Goal: Task Accomplishment & Management: Complete application form

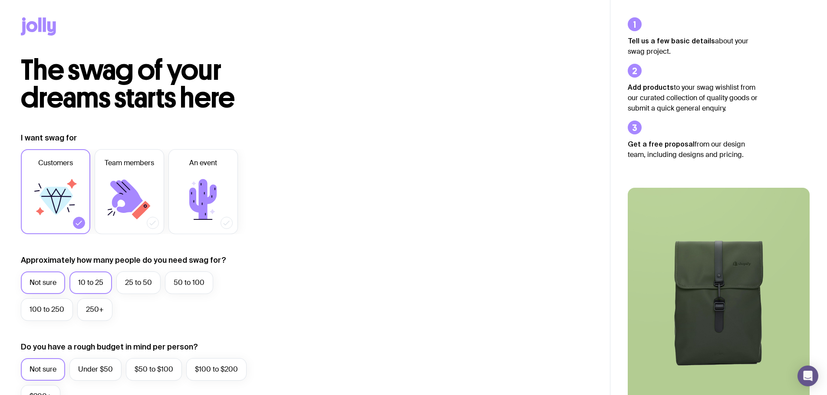
click at [106, 280] on label "10 to 25" at bounding box center [90, 283] width 43 height 23
click at [0, 0] on input "10 to 25" at bounding box center [0, 0] width 0 height 0
click at [32, 26] on icon at bounding box center [38, 26] width 35 height 18
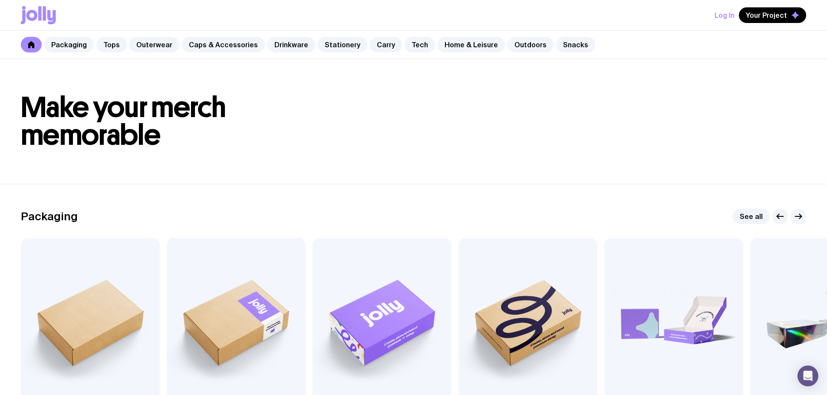
drag, startPoint x: 824, startPoint y: 36, endPoint x: 822, endPoint y: 198, distance: 162.8
click at [689, 103] on h1 "Make your merch memorable" at bounding box center [413, 122] width 785 height 56
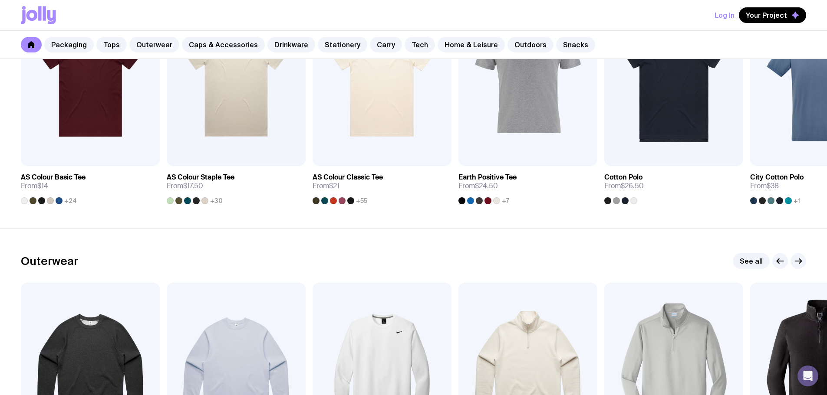
scroll to position [2995, 0]
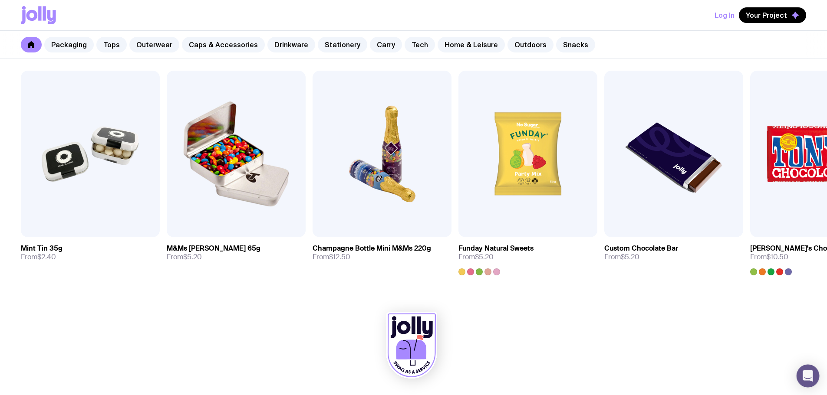
click at [803, 378] on div "Open Intercom Messenger" at bounding box center [808, 376] width 23 height 23
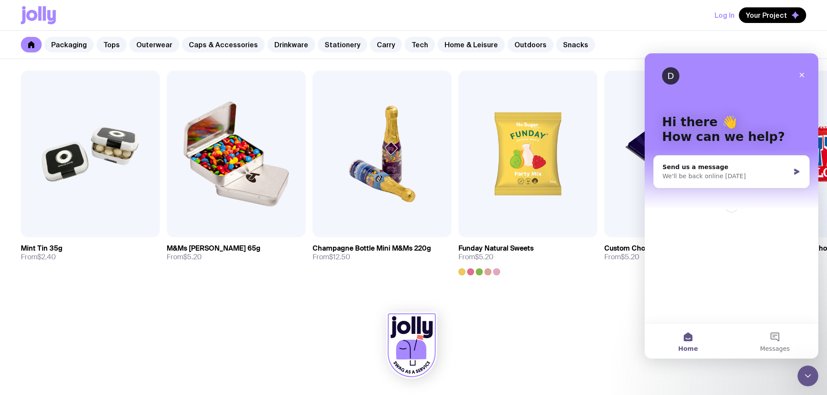
scroll to position [0, 0]
click at [625, 378] on div at bounding box center [413, 348] width 785 height 96
click at [801, 75] on icon "Close" at bounding box center [801, 75] width 7 height 7
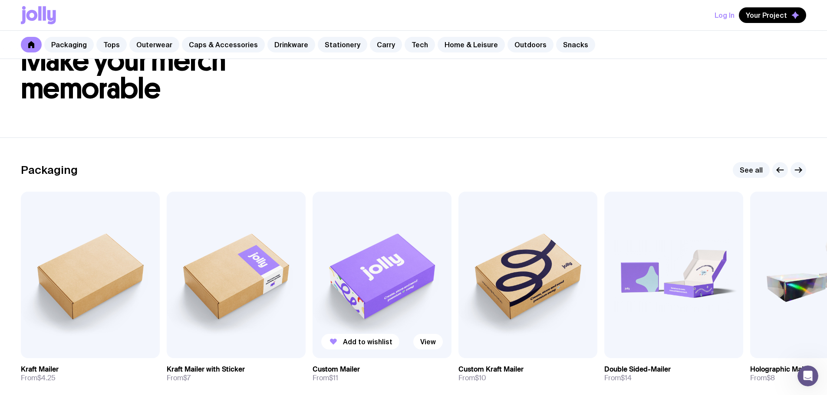
scroll to position [130, 0]
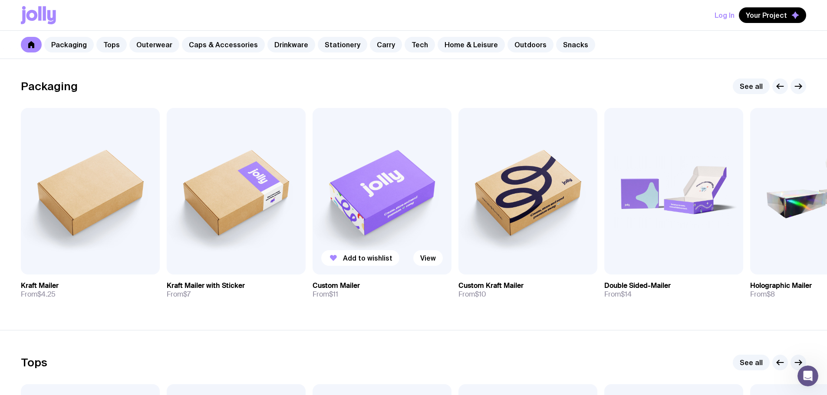
click at [375, 194] on img at bounding box center [382, 191] width 139 height 167
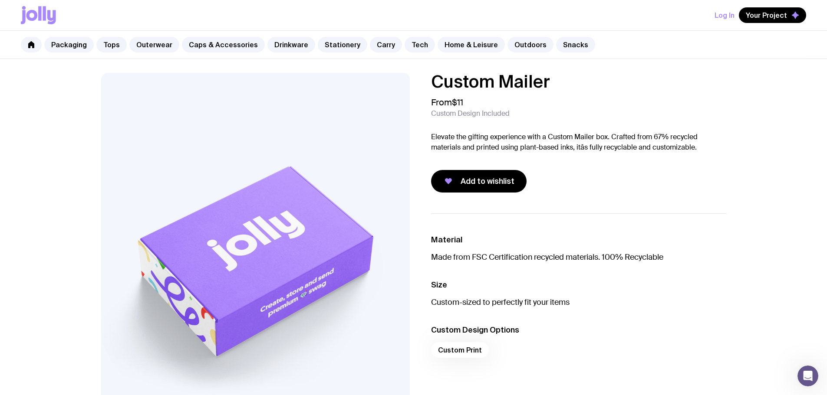
click at [724, 16] on button "Log In" at bounding box center [725, 15] width 20 height 16
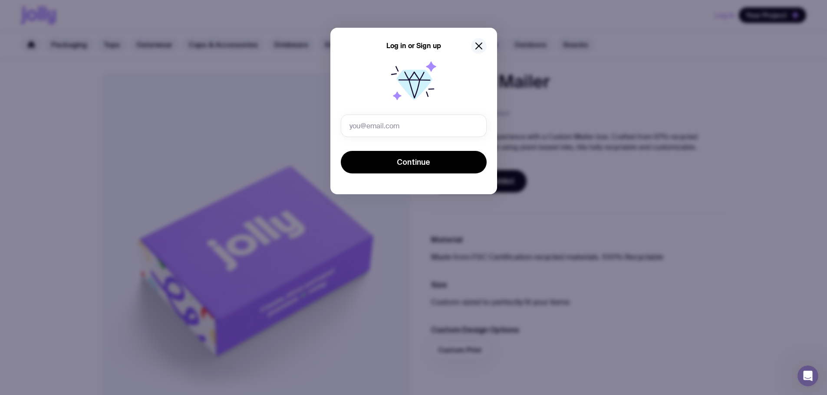
click at [477, 52] on button "button" at bounding box center [479, 46] width 16 height 16
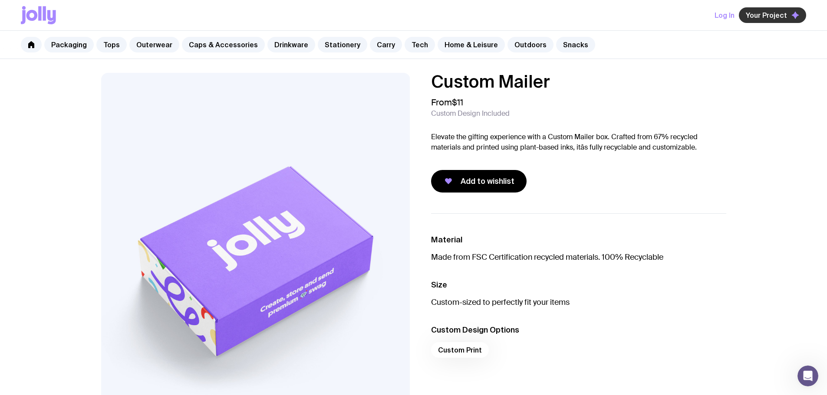
click at [761, 15] on span "Your Project" at bounding box center [766, 15] width 41 height 9
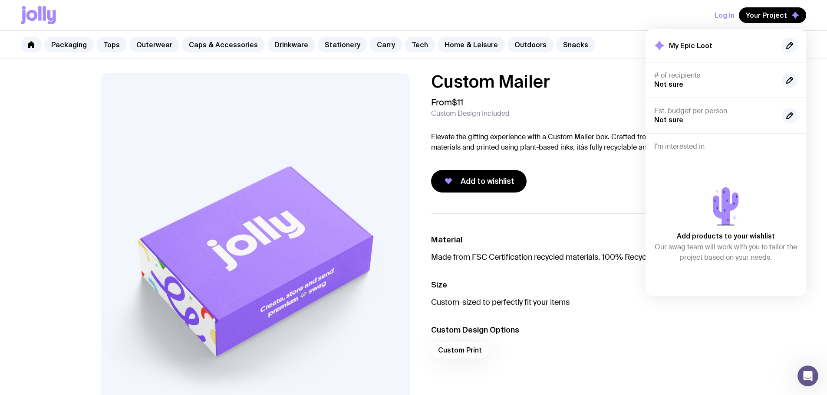
click at [629, 106] on div "From $11 Custom Design Included" at bounding box center [578, 107] width 295 height 21
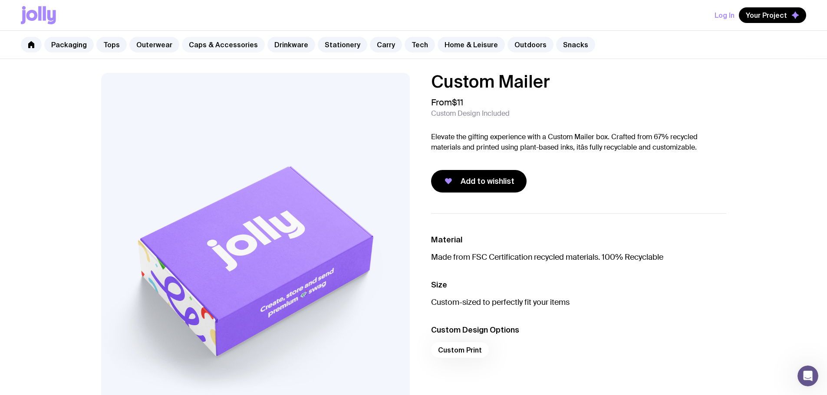
click at [212, 45] on link "Caps & Accessories" at bounding box center [223, 45] width 83 height 16
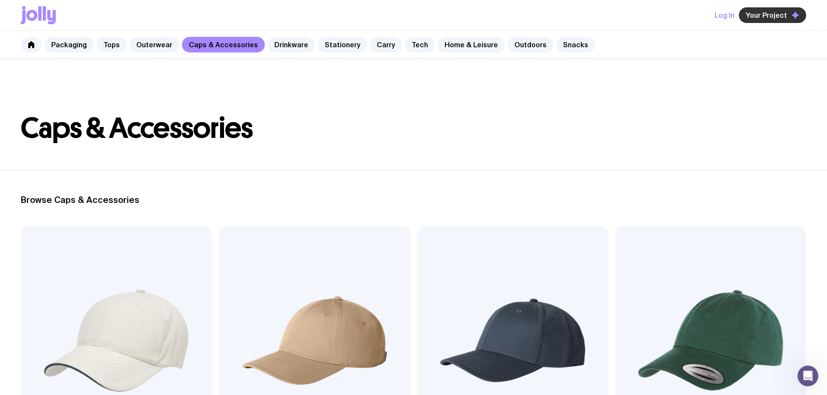
click at [784, 20] on button "Your Project" at bounding box center [772, 15] width 67 height 16
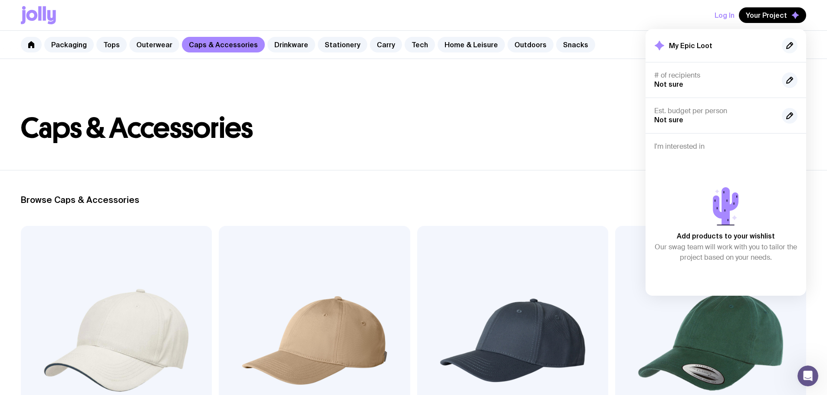
click at [787, 49] on icon "button" at bounding box center [790, 46] width 6 height 6
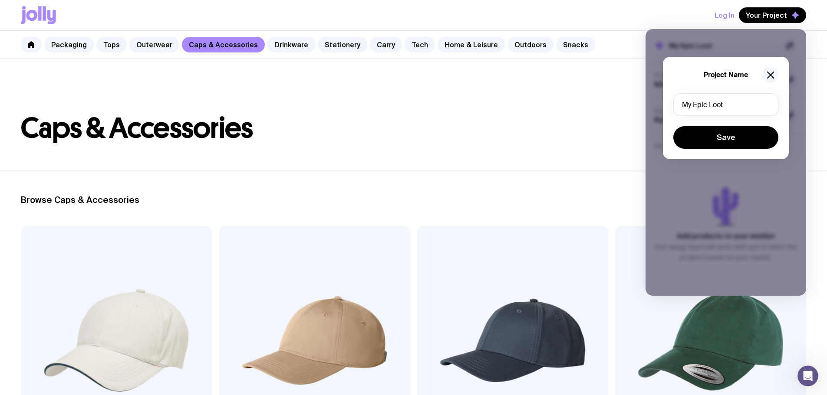
click at [772, 77] on icon "button" at bounding box center [771, 75] width 6 height 6
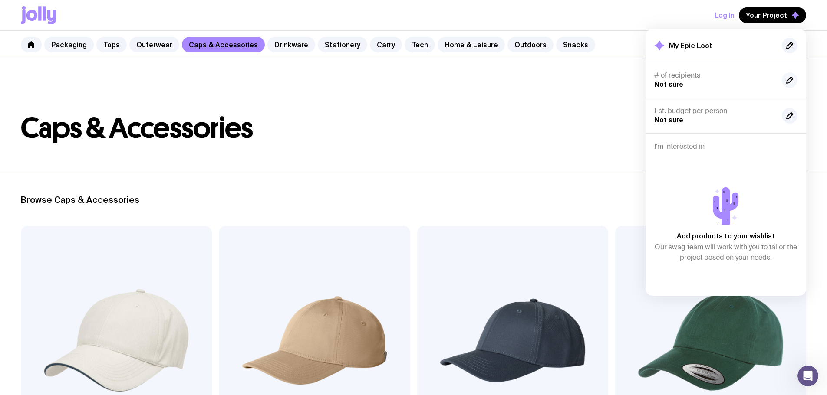
click at [791, 78] on icon "button" at bounding box center [790, 80] width 6 height 6
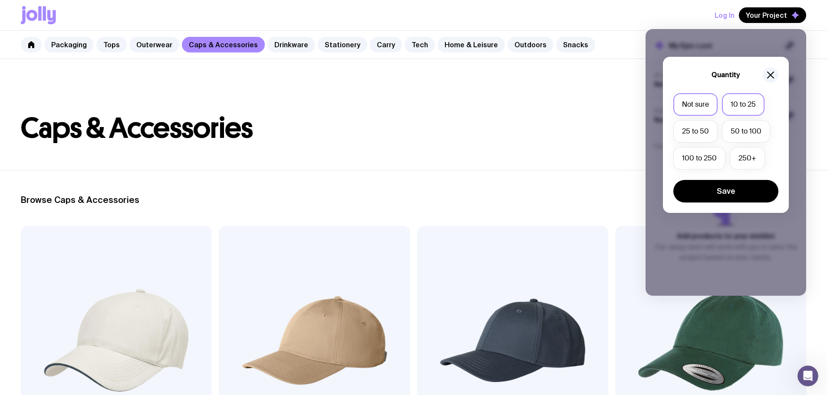
click at [733, 105] on label "10 to 25" at bounding box center [743, 104] width 43 height 23
click at [0, 0] on input "10 to 25" at bounding box center [0, 0] width 0 height 0
click at [712, 191] on button "Save" at bounding box center [725, 191] width 105 height 23
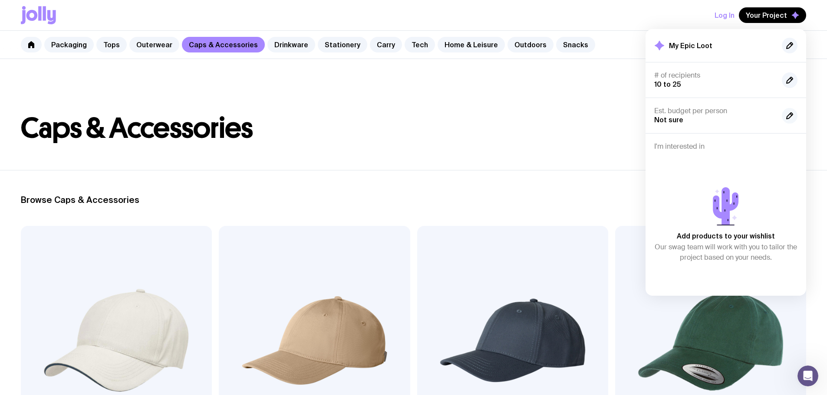
click at [785, 118] on icon "button" at bounding box center [789, 116] width 10 height 10
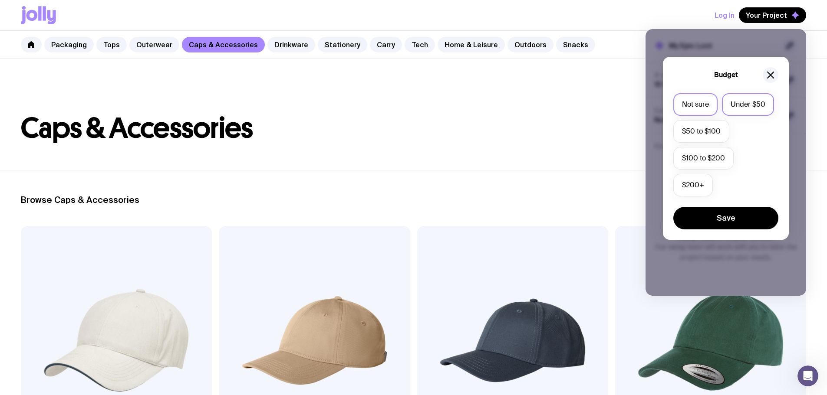
click at [746, 106] on label "Under $50" at bounding box center [748, 104] width 52 height 23
click at [0, 0] on input "Under $50" at bounding box center [0, 0] width 0 height 0
drag, startPoint x: 729, startPoint y: 220, endPoint x: 736, endPoint y: 195, distance: 25.2
click at [730, 219] on button "Save" at bounding box center [725, 218] width 105 height 23
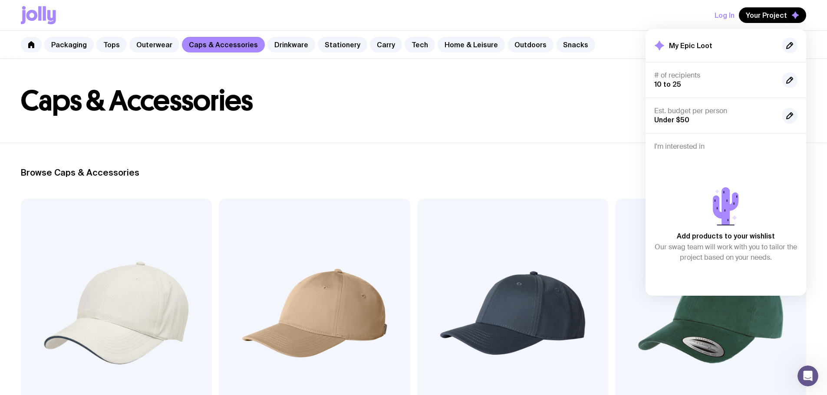
scroll to position [87, 0]
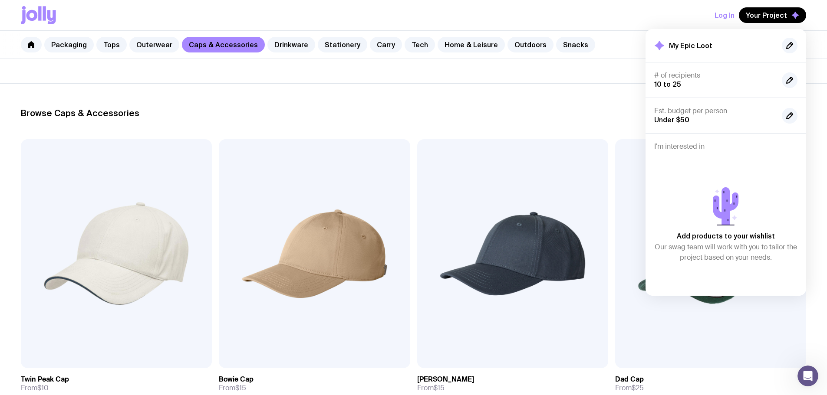
click at [724, 232] on p "Add products to your wishlist" at bounding box center [726, 236] width 98 height 10
click at [507, 108] on h2 "Browse Caps & Accessories" at bounding box center [413, 113] width 785 height 10
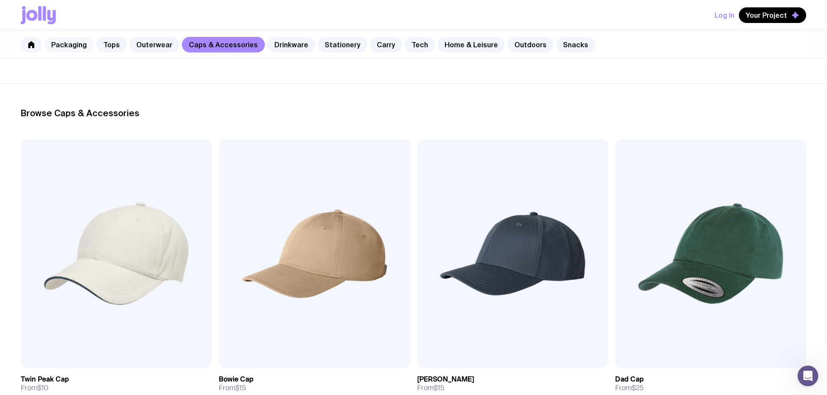
click at [60, 50] on link "Packaging" at bounding box center [68, 45] width 49 height 16
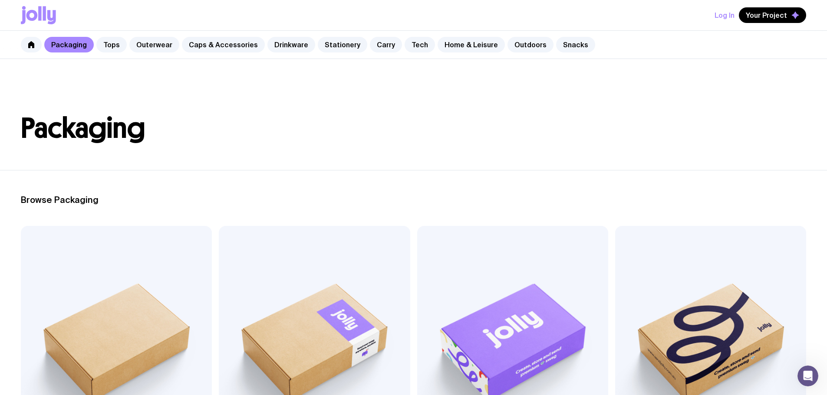
scroll to position [174, 0]
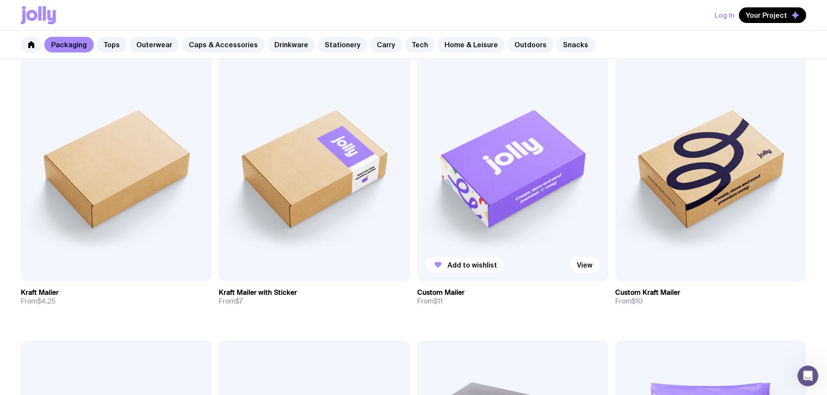
click at [426, 257] on button "Add to wishlist" at bounding box center [465, 265] width 78 height 16
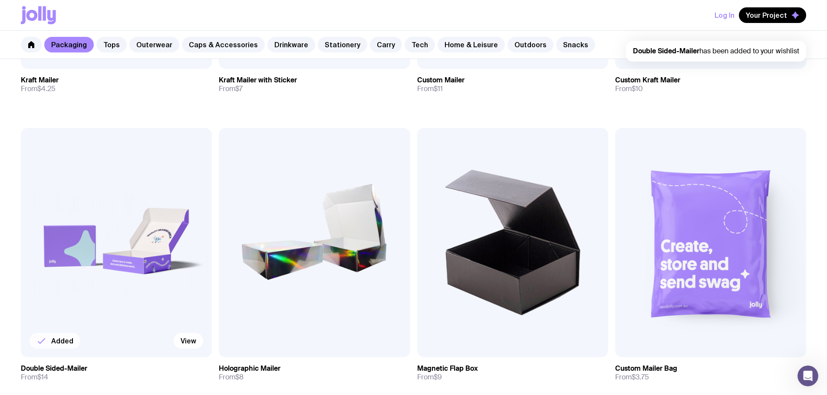
scroll to position [391, 0]
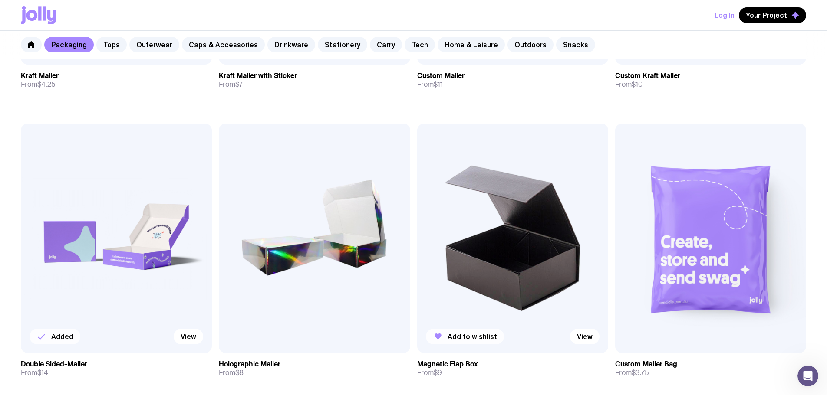
click at [433, 332] on icon "button" at bounding box center [438, 337] width 10 height 10
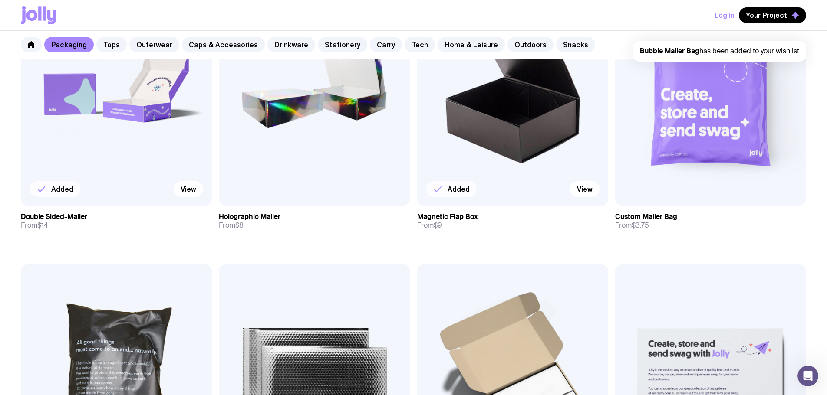
scroll to position [585, 0]
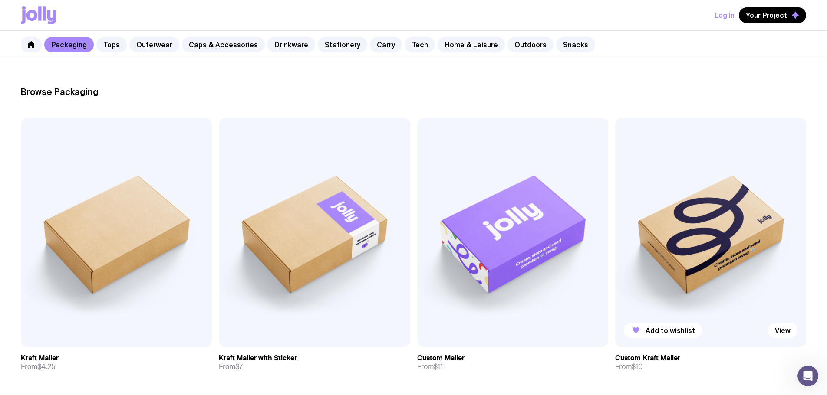
scroll to position [107, 0]
click at [153, 46] on link "Outerwear" at bounding box center [154, 45] width 50 height 16
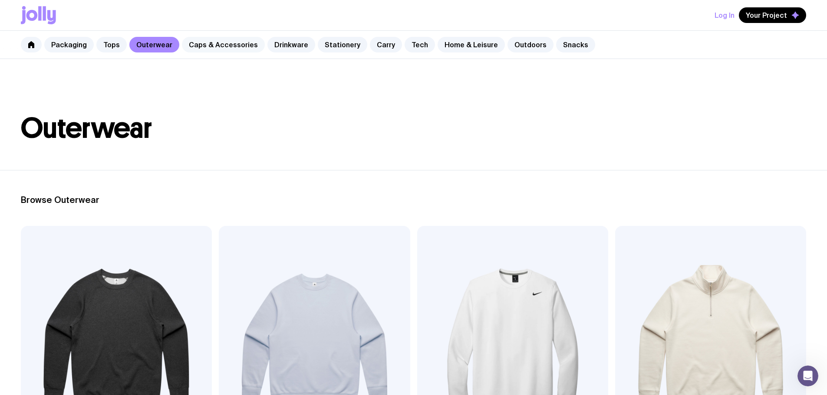
click at [208, 46] on link "Caps & Accessories" at bounding box center [223, 45] width 83 height 16
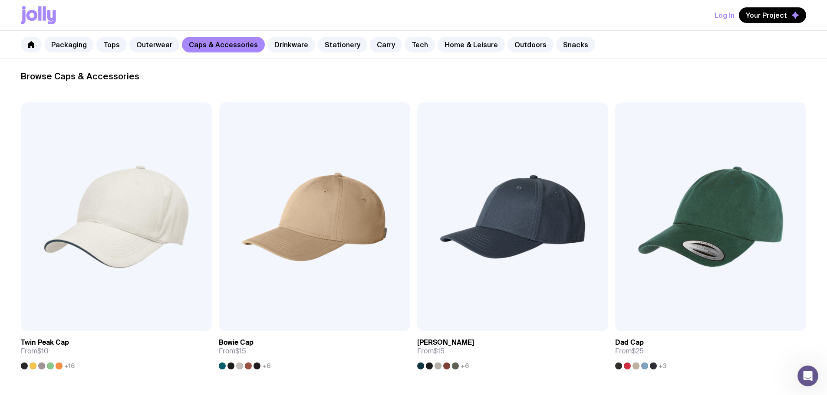
scroll to position [130, 0]
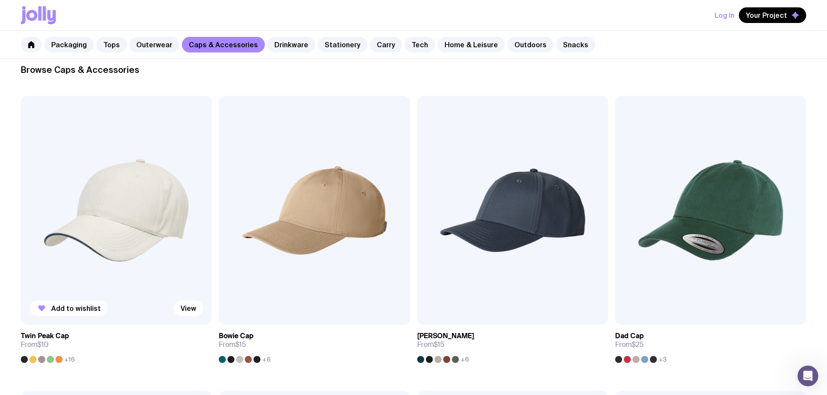
click at [64, 304] on span "Add to wishlist" at bounding box center [75, 308] width 49 height 9
click at [287, 46] on link "Drinkware" at bounding box center [291, 45] width 48 height 16
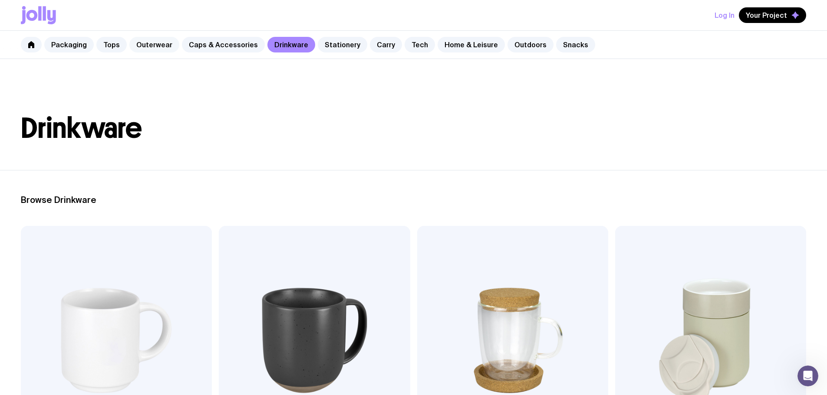
click at [154, 43] on link "Outerwear" at bounding box center [154, 45] width 50 height 16
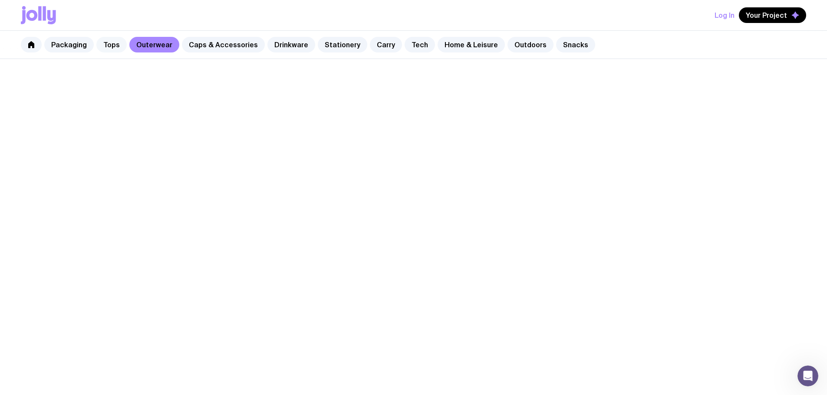
click at [112, 45] on link "Tops" at bounding box center [111, 45] width 30 height 16
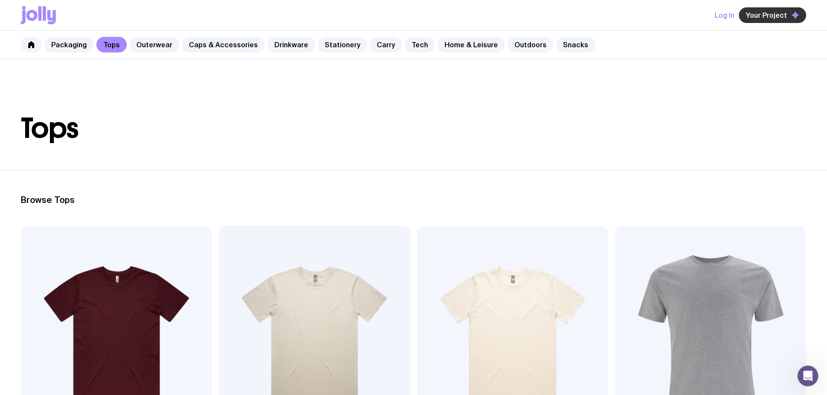
click at [773, 15] on span "Your Project" at bounding box center [766, 15] width 41 height 9
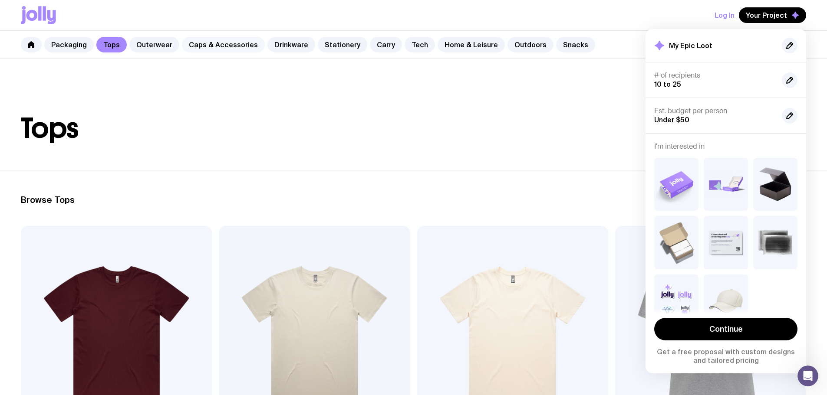
click at [209, 50] on link "Caps & Accessories" at bounding box center [223, 45] width 83 height 16
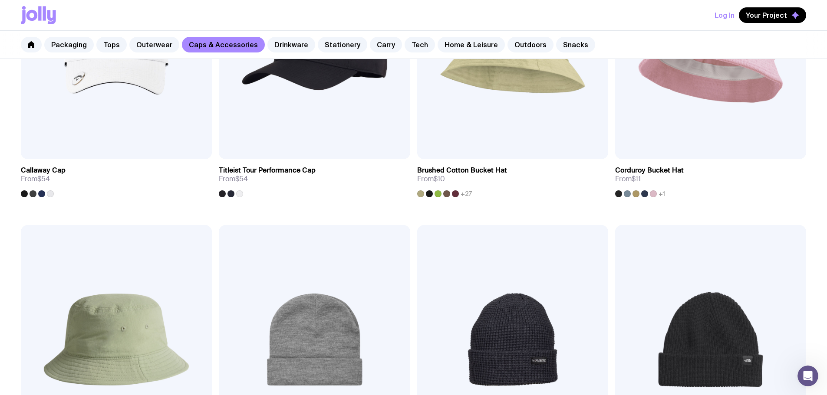
scroll to position [998, 0]
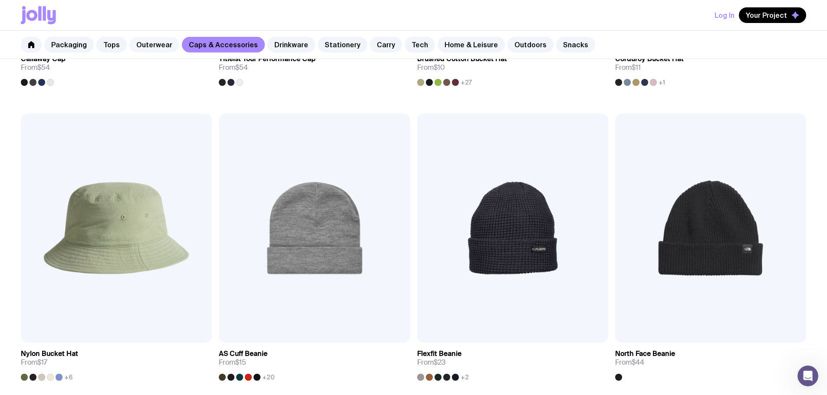
click at [155, 46] on link "Outerwear" at bounding box center [154, 45] width 50 height 16
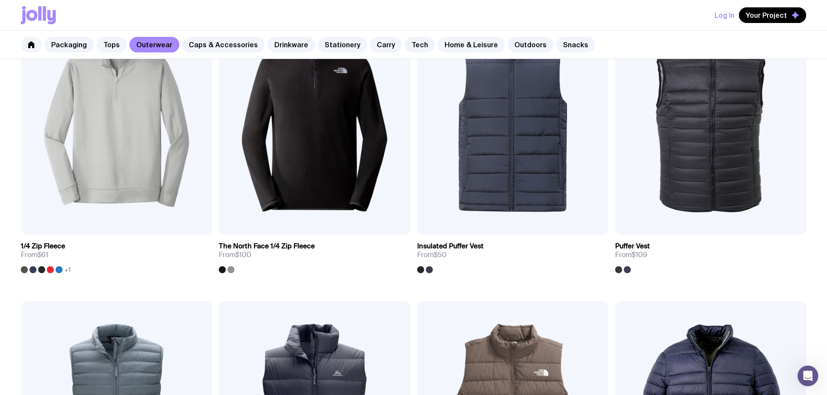
scroll to position [511, 0]
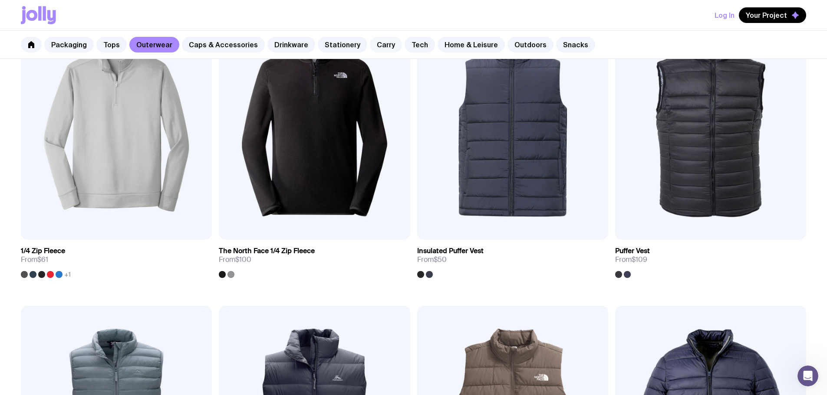
click at [379, 43] on link "Carry" at bounding box center [386, 45] width 32 height 16
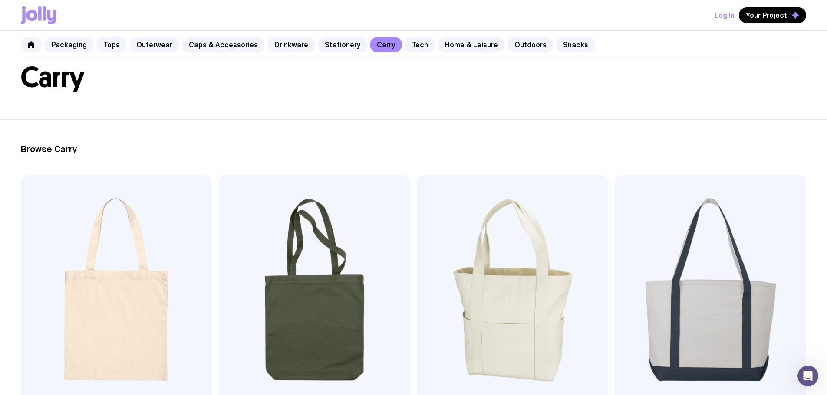
scroll to position [130, 0]
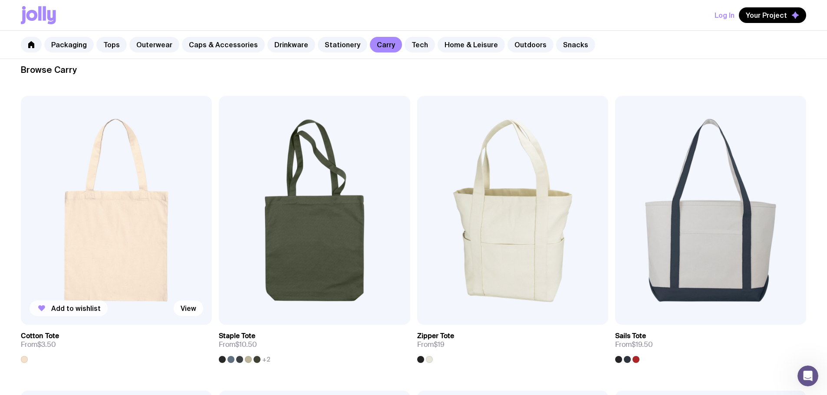
click at [74, 304] on span "Add to wishlist" at bounding box center [75, 308] width 49 height 9
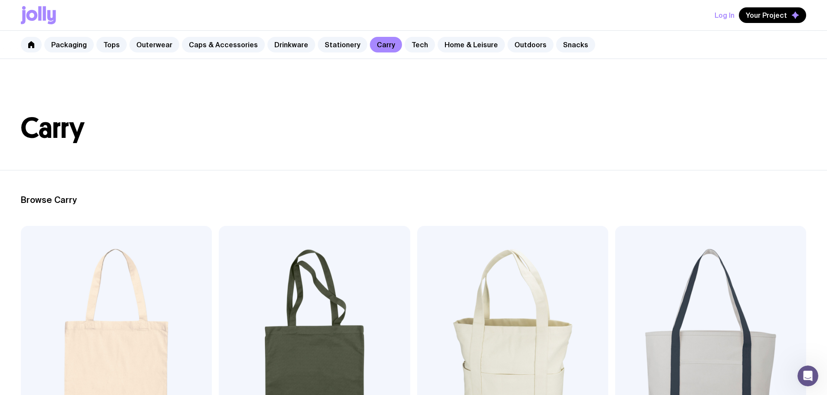
scroll to position [0, 0]
click at [511, 46] on link "Outdoors" at bounding box center [530, 45] width 46 height 16
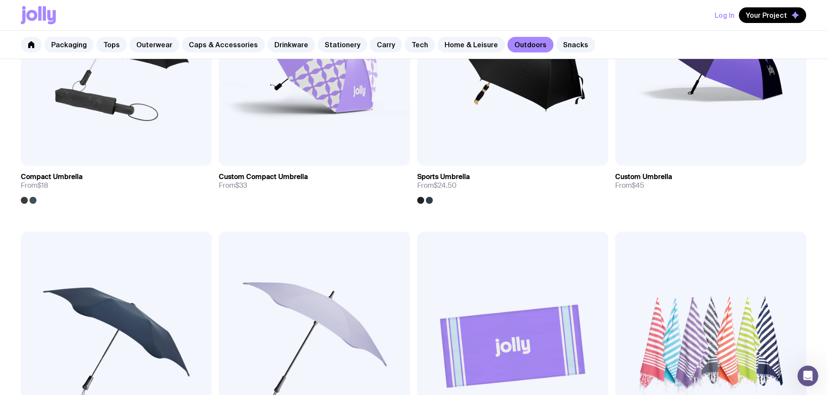
scroll to position [304, 0]
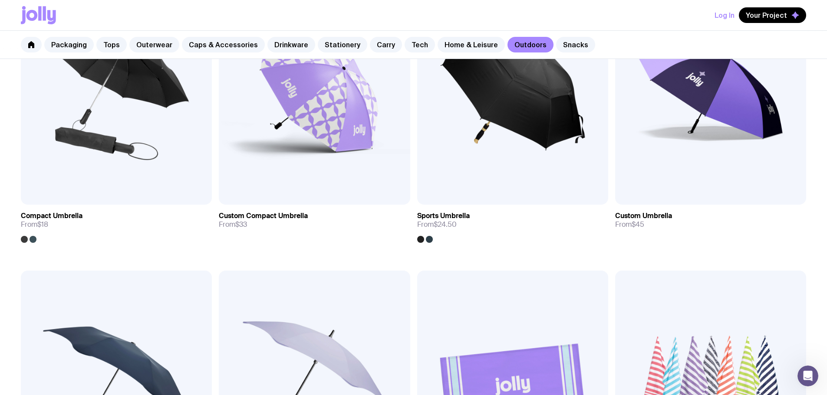
scroll to position [0, 0]
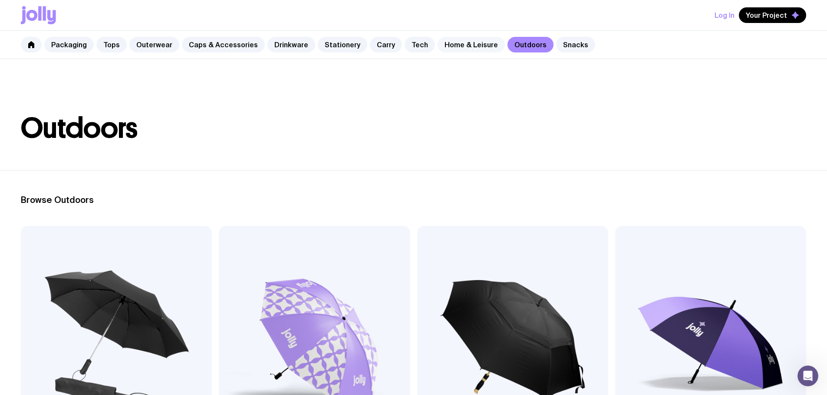
click at [452, 44] on link "Home & Leisure" at bounding box center [471, 45] width 67 height 16
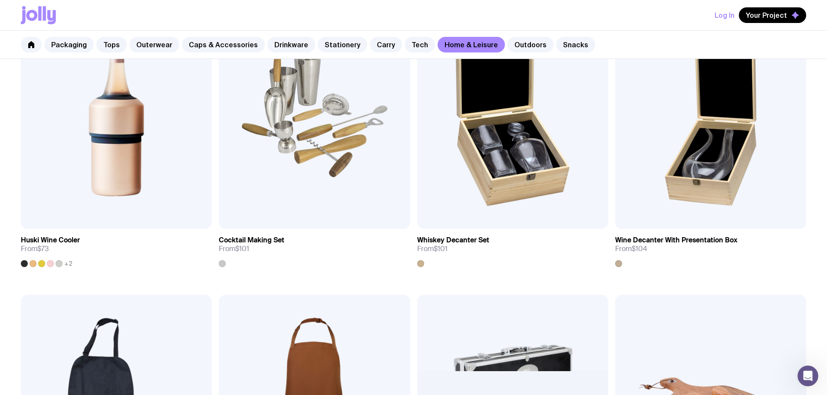
scroll to position [651, 0]
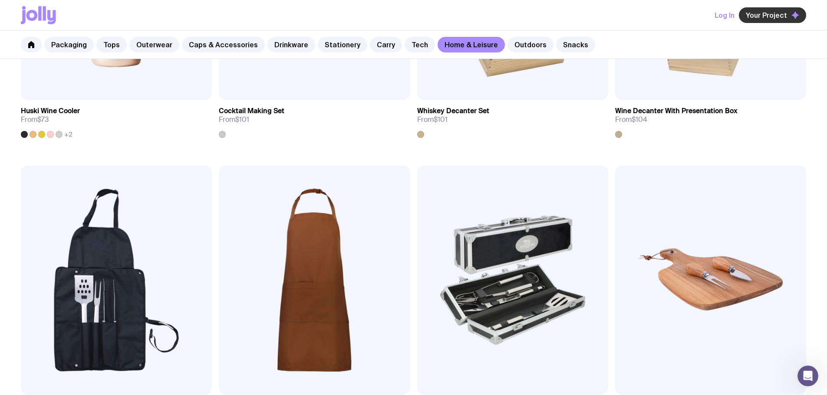
click at [771, 18] on span "Your Project" at bounding box center [766, 15] width 41 height 9
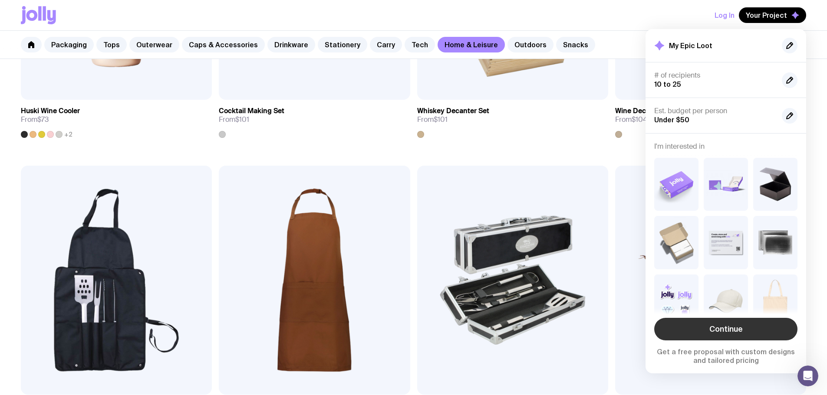
click at [728, 323] on link "Continue" at bounding box center [725, 329] width 143 height 23
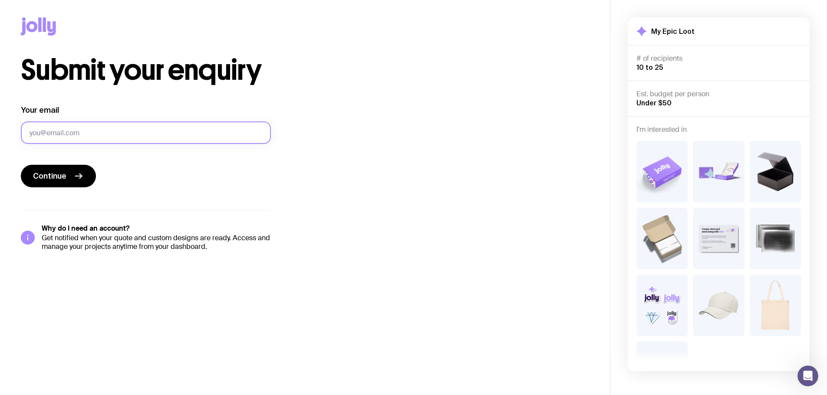
click at [150, 131] on input "Your email" at bounding box center [146, 133] width 250 height 23
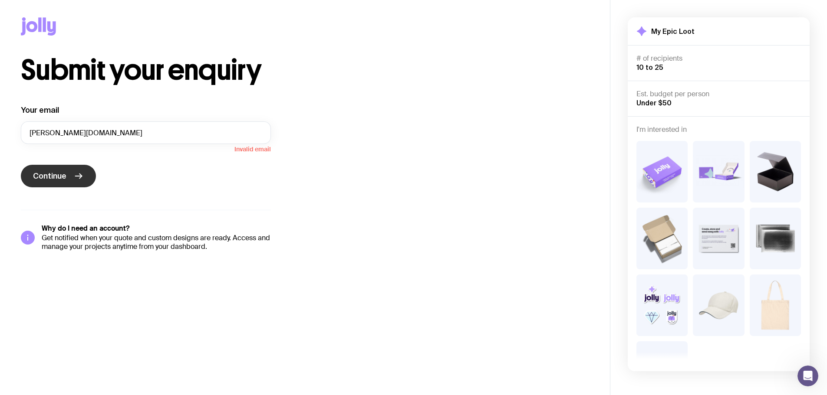
click at [71, 175] on button "Continue" at bounding box center [58, 176] width 75 height 23
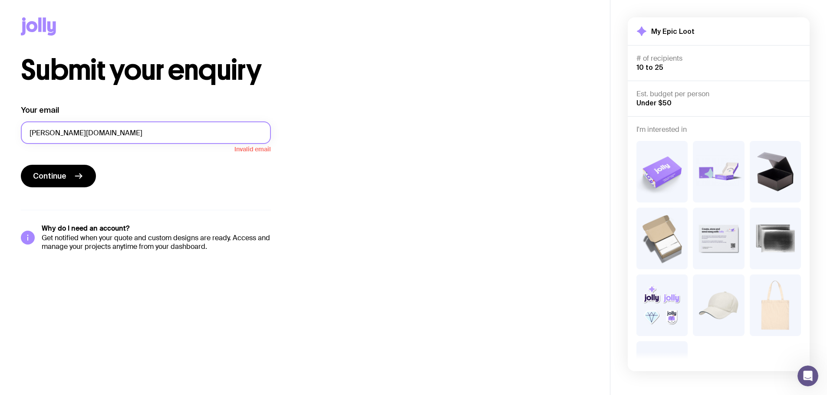
click at [58, 134] on input "[PERSON_NAME][DOMAIN_NAME]" at bounding box center [146, 133] width 250 height 23
type input "[PERSON_NAME][EMAIL_ADDRESS][DOMAIN_NAME]"
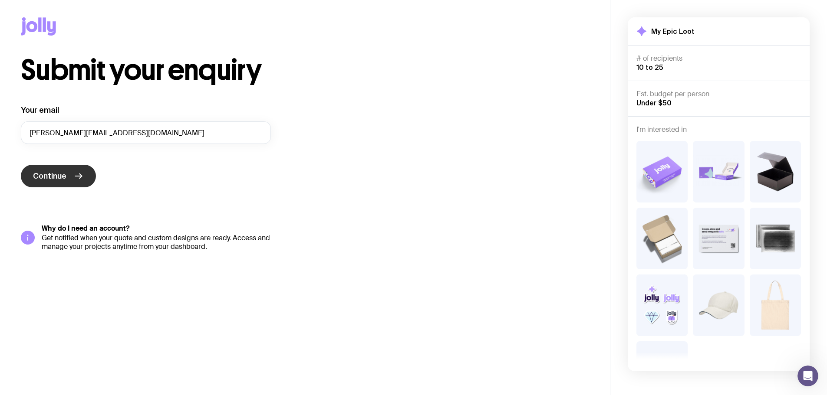
click at [69, 178] on button "Continue" at bounding box center [58, 176] width 75 height 23
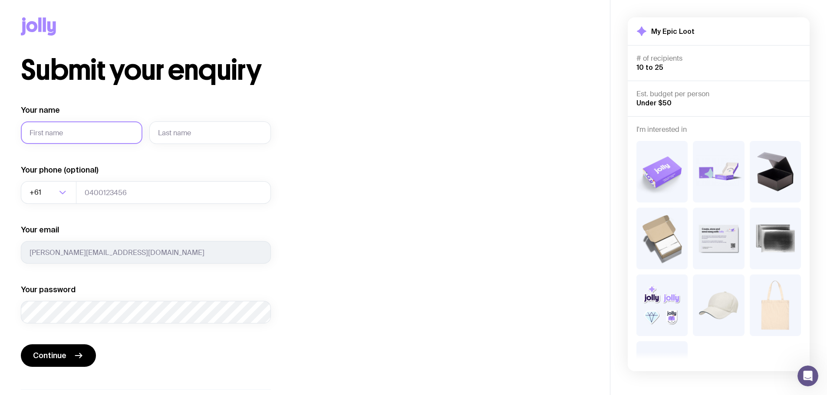
click at [86, 134] on input "Your name" at bounding box center [82, 133] width 122 height 23
type input "[PERSON_NAME]"
click at [261, 133] on input "text" at bounding box center [210, 133] width 122 height 23
type input "Banares"
click at [161, 195] on input "tel" at bounding box center [173, 192] width 195 height 23
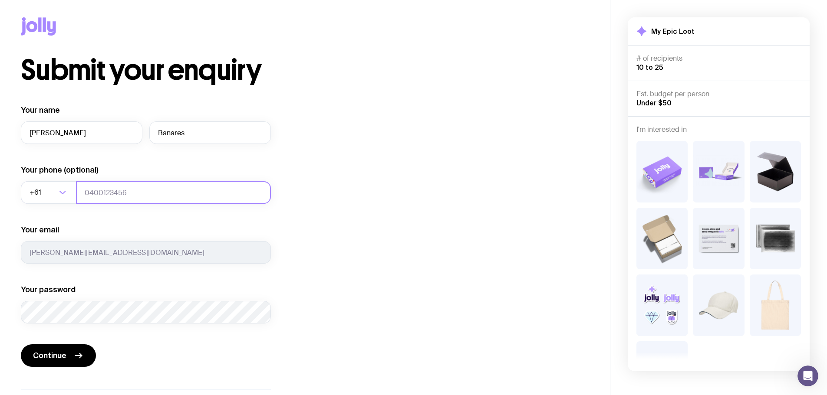
type input "0426914342"
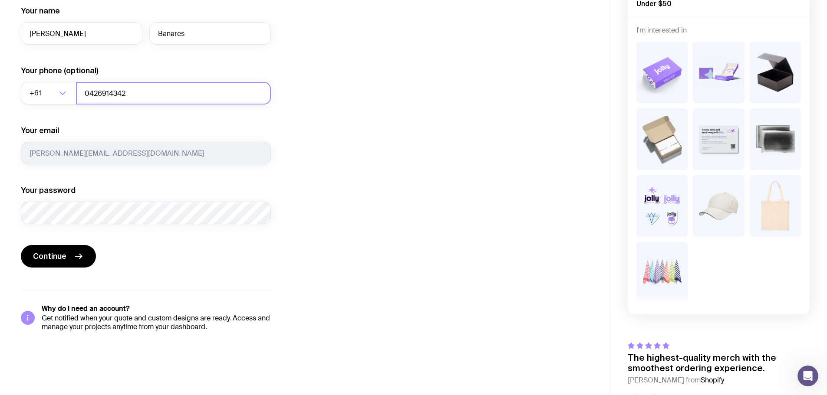
scroll to position [106, 0]
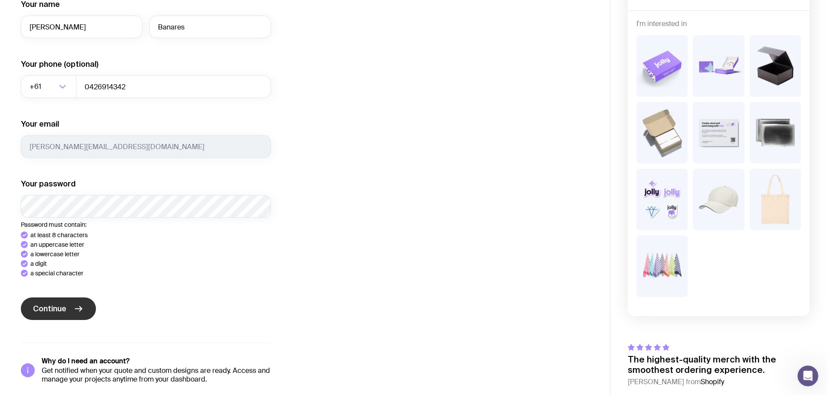
click at [70, 307] on div "Continue" at bounding box center [146, 310] width 250 height 24
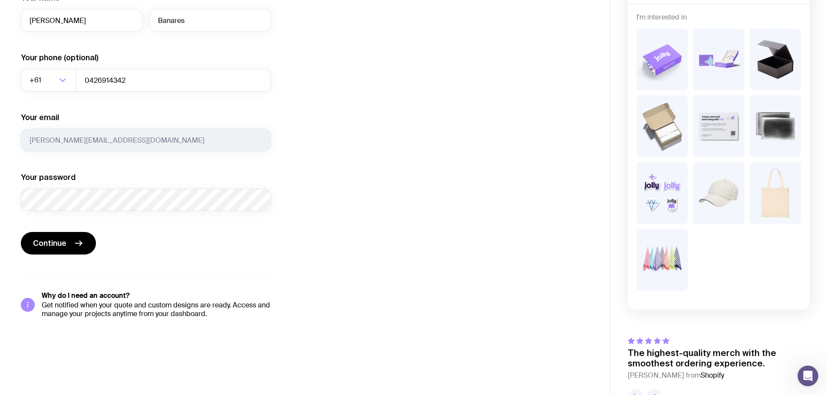
scroll to position [140, 0]
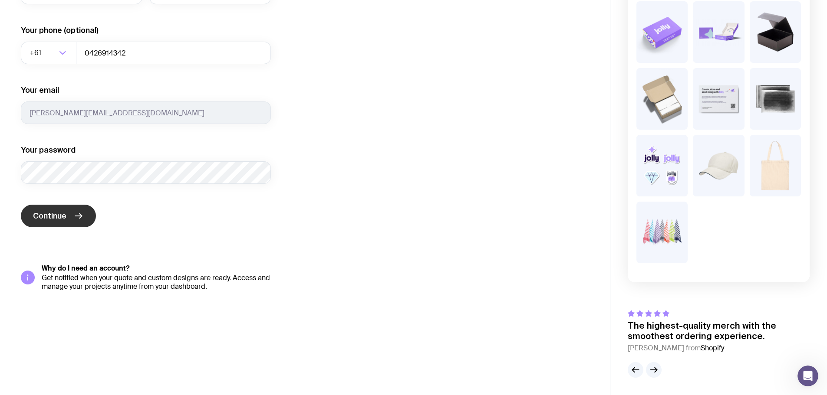
click at [75, 217] on icon "submit" at bounding box center [78, 216] width 10 height 10
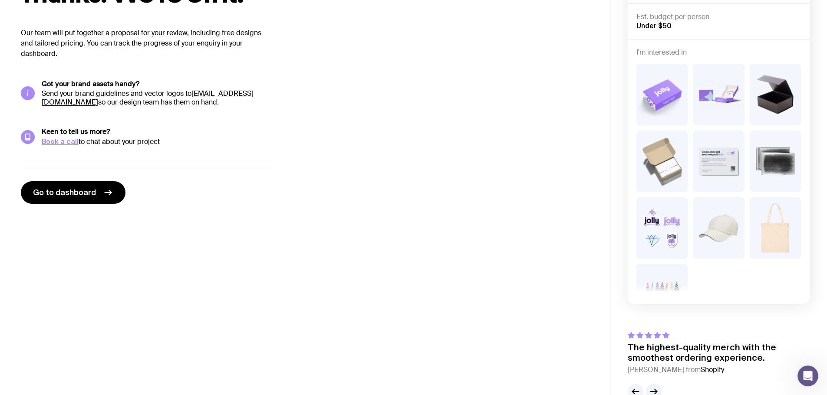
scroll to position [0, 0]
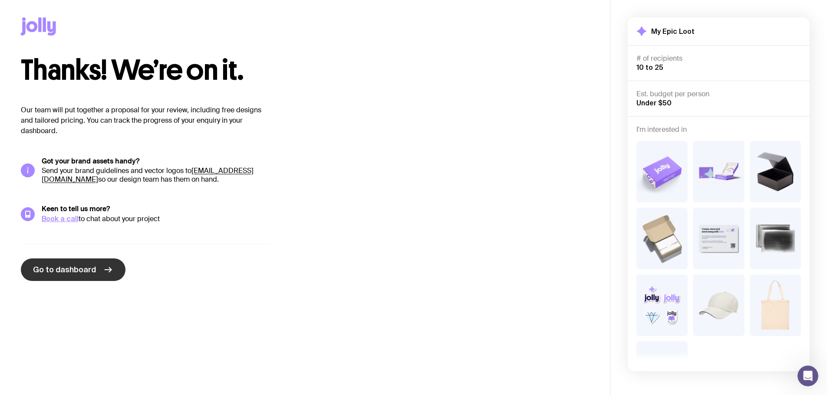
click at [51, 270] on span "Go to dashboard" at bounding box center [64, 270] width 63 height 10
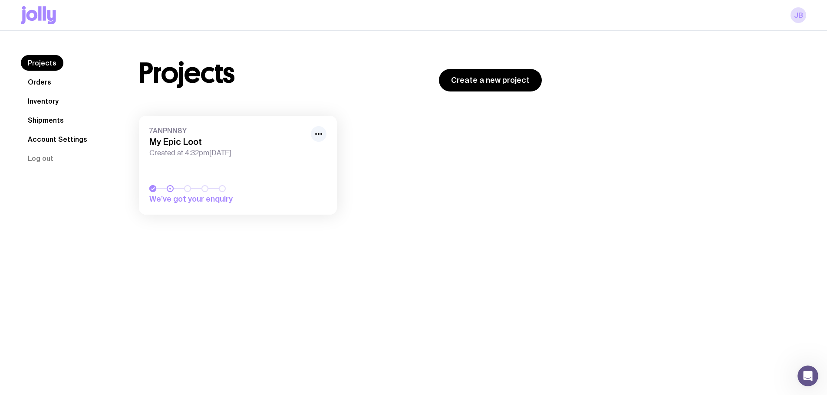
click at [48, 81] on link "Orders" at bounding box center [39, 82] width 37 height 16
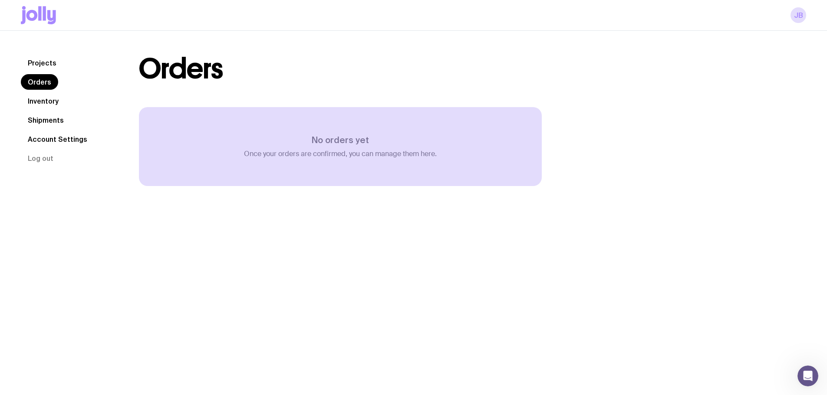
click at [66, 121] on link "Shipments" at bounding box center [46, 120] width 50 height 16
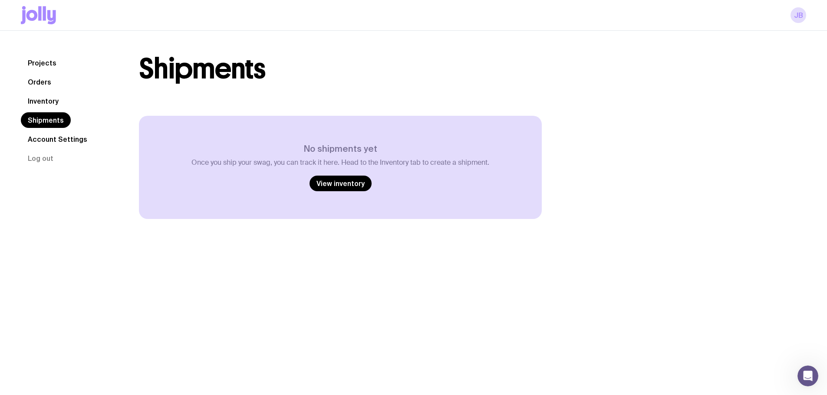
click at [43, 79] on link "Orders" at bounding box center [39, 82] width 37 height 16
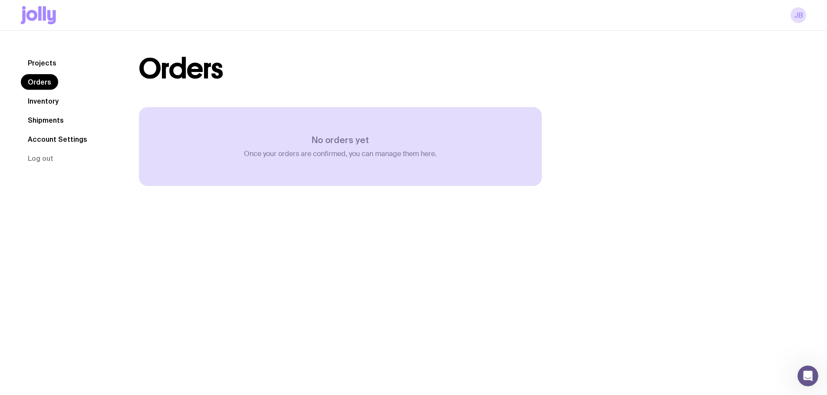
drag, startPoint x: 46, startPoint y: 117, endPoint x: 48, endPoint y: 112, distance: 5.9
click at [47, 118] on link "Shipments" at bounding box center [46, 120] width 50 height 16
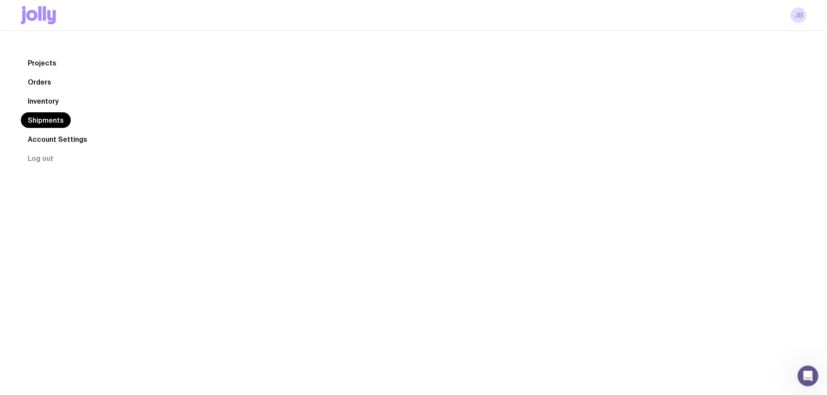
click at [49, 103] on link "Inventory" at bounding box center [43, 101] width 45 height 16
